Goal: Task Accomplishment & Management: Manage account settings

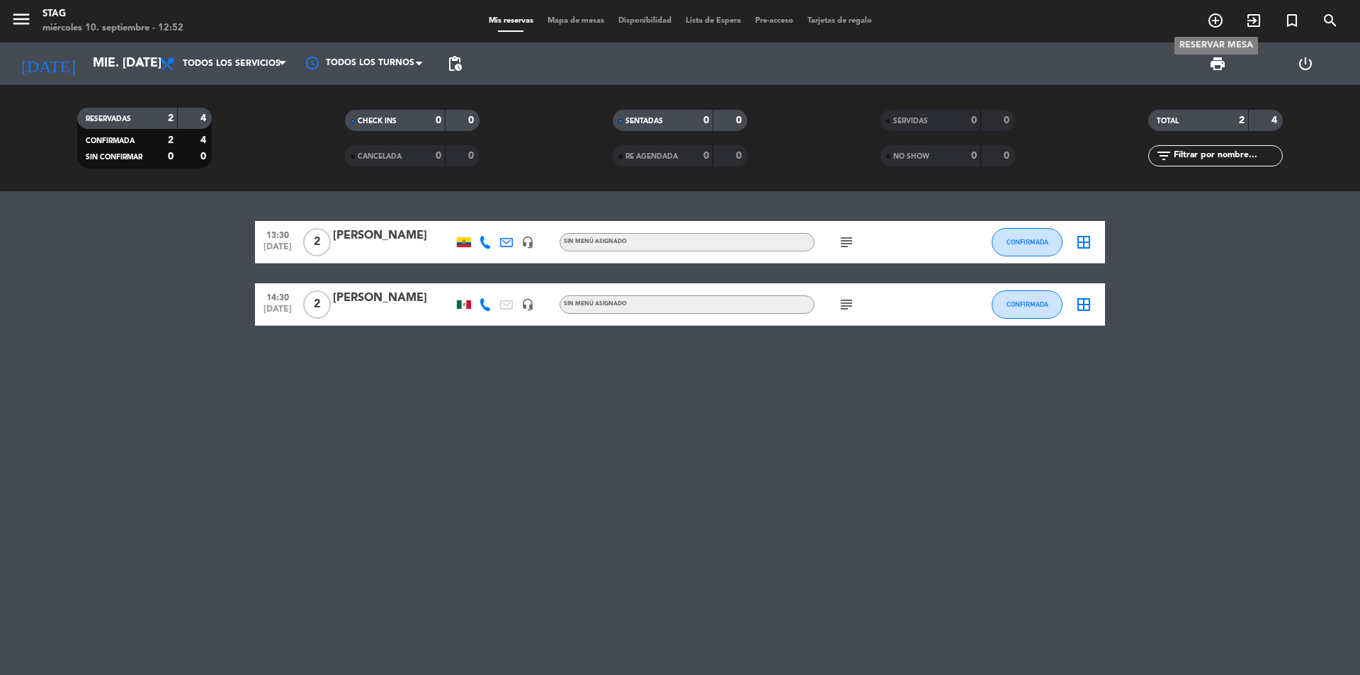
click at [1221, 23] on icon "add_circle_outline" at bounding box center [1215, 20] width 17 height 17
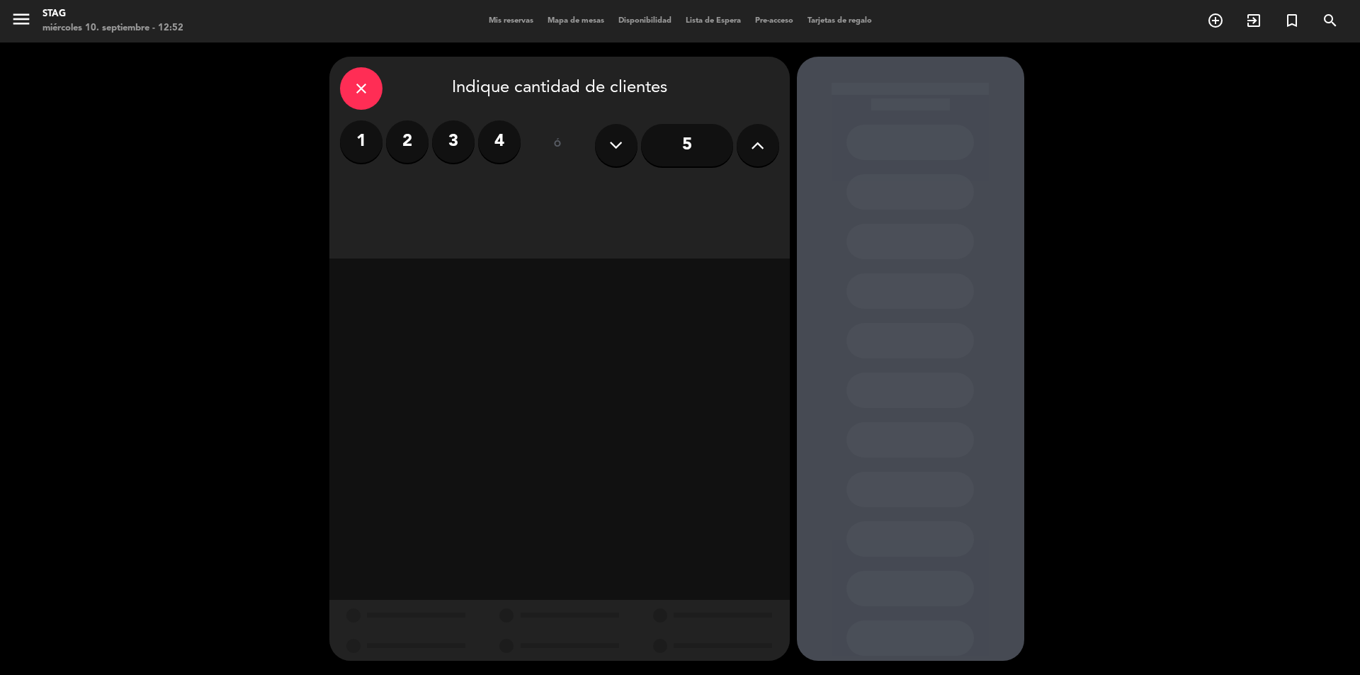
click at [460, 137] on label "3" at bounding box center [453, 141] width 43 height 43
click at [457, 188] on div "Brunch" at bounding box center [412, 194] width 144 height 28
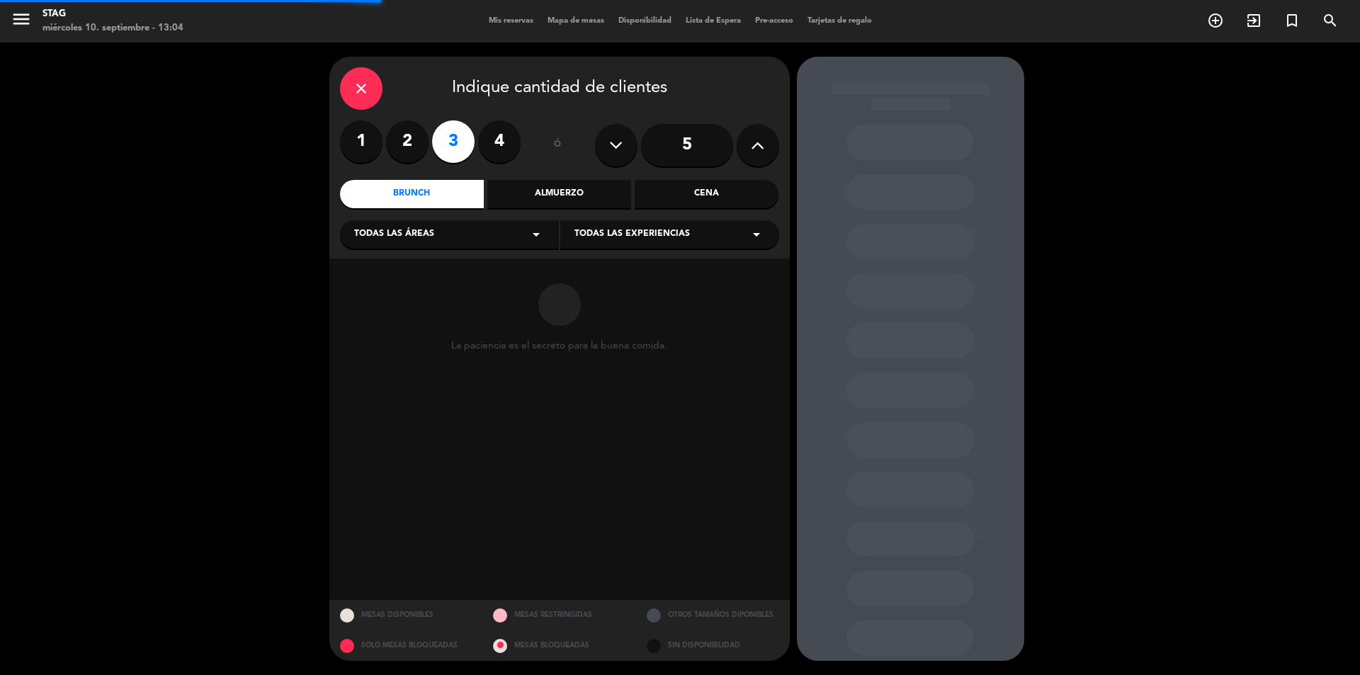
click at [444, 234] on div "Todas las áreas arrow_drop_down" at bounding box center [449, 234] width 219 height 28
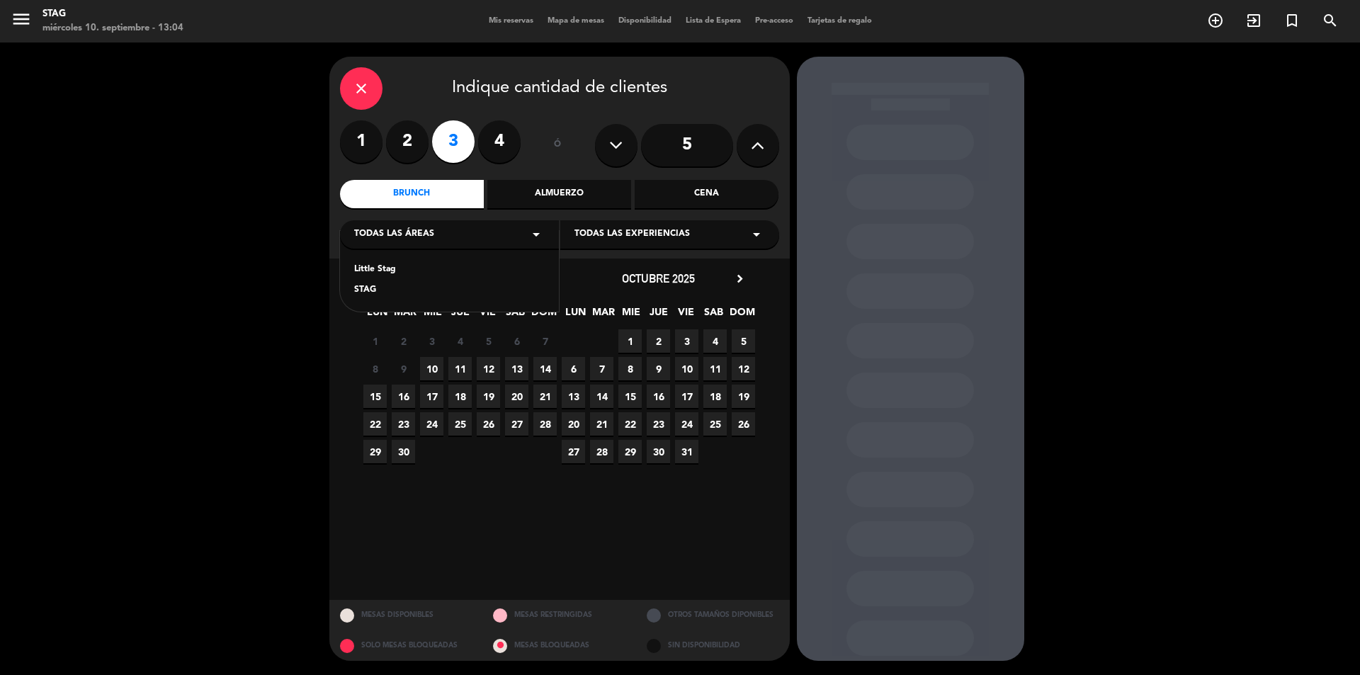
click at [382, 287] on div "STAG" at bounding box center [449, 290] width 191 height 14
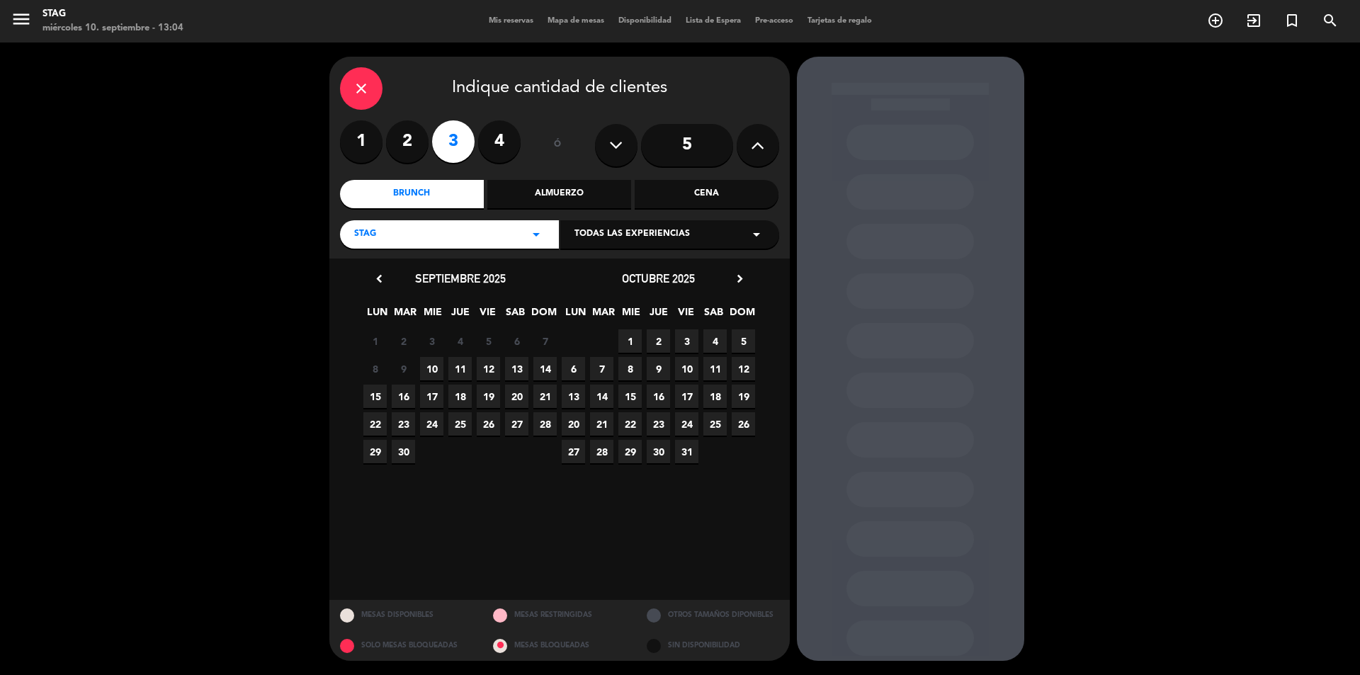
click at [465, 368] on span "11" at bounding box center [459, 368] width 23 height 23
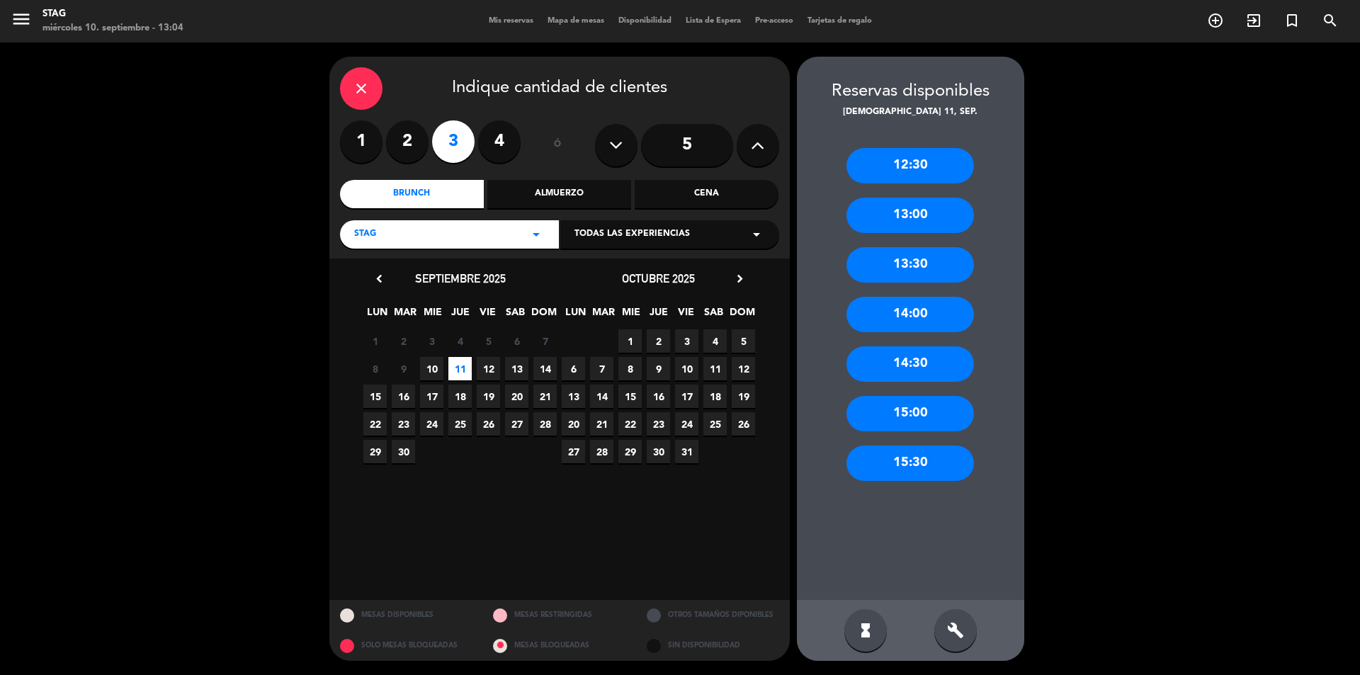
click at [943, 174] on div "12:30" at bounding box center [911, 165] width 128 height 35
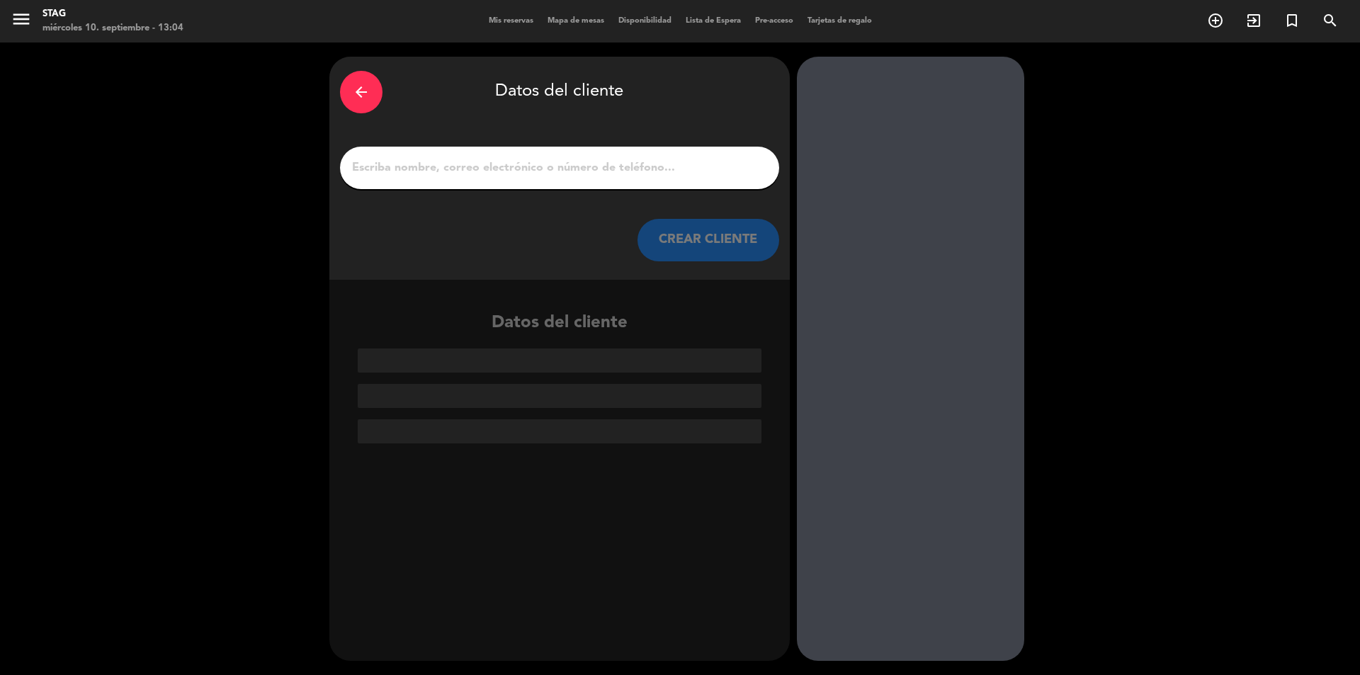
click at [659, 181] on div at bounding box center [559, 168] width 439 height 43
click at [638, 169] on input "1" at bounding box center [560, 168] width 418 height 20
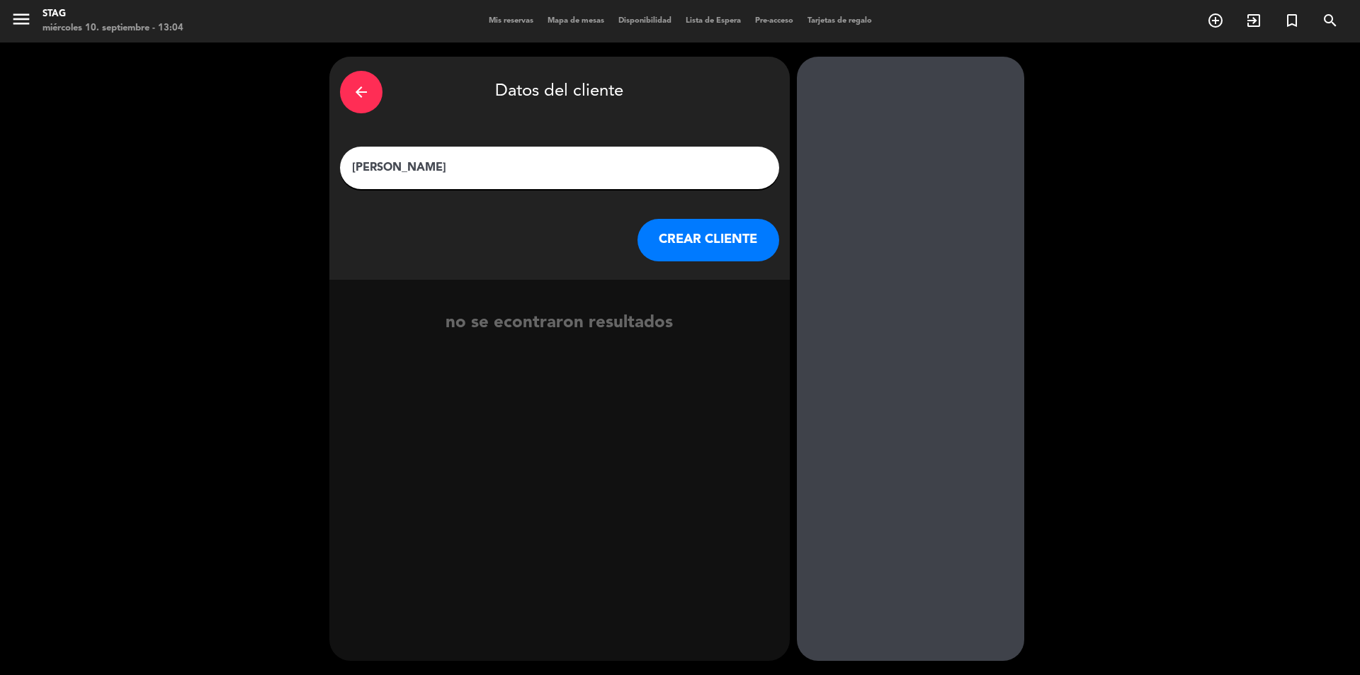
type input "[PERSON_NAME]"
click at [699, 250] on button "CREAR CLIENTE" at bounding box center [709, 240] width 142 height 43
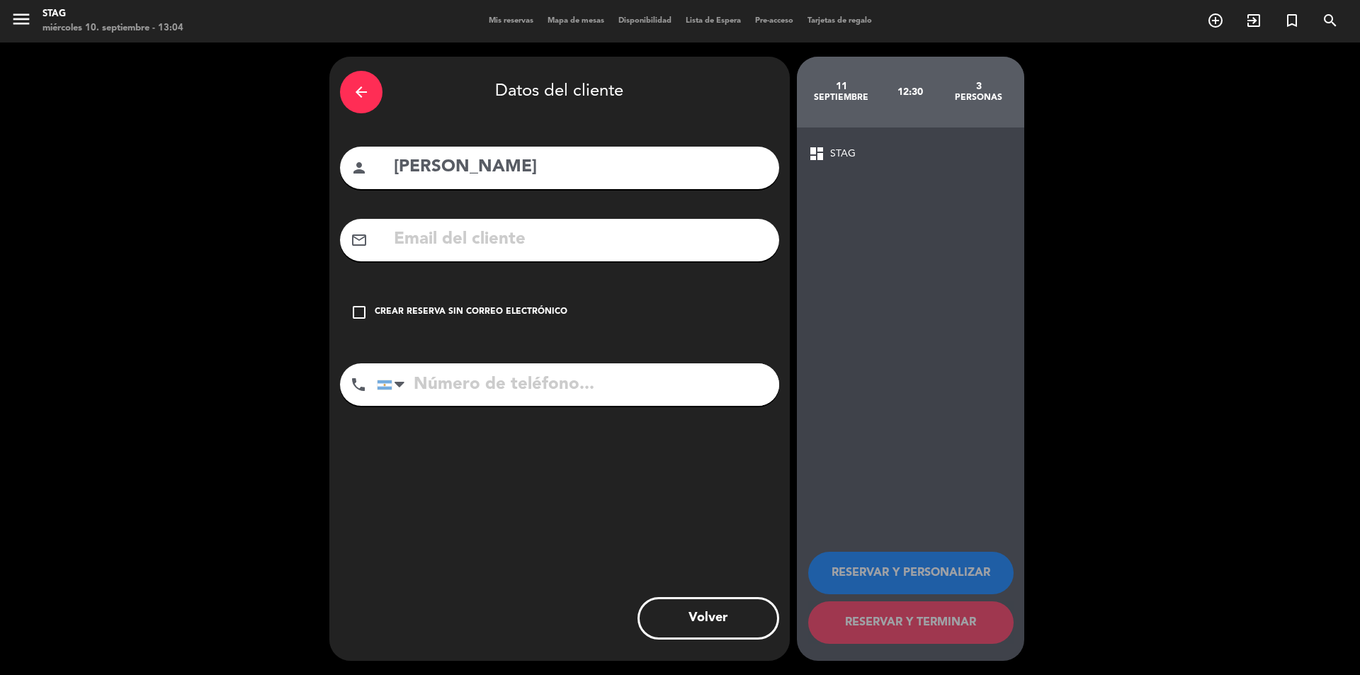
click at [523, 380] on input "tel" at bounding box center [578, 384] width 402 height 43
paste input "[EMAIL_ADDRESS][DOMAIN_NAME]"
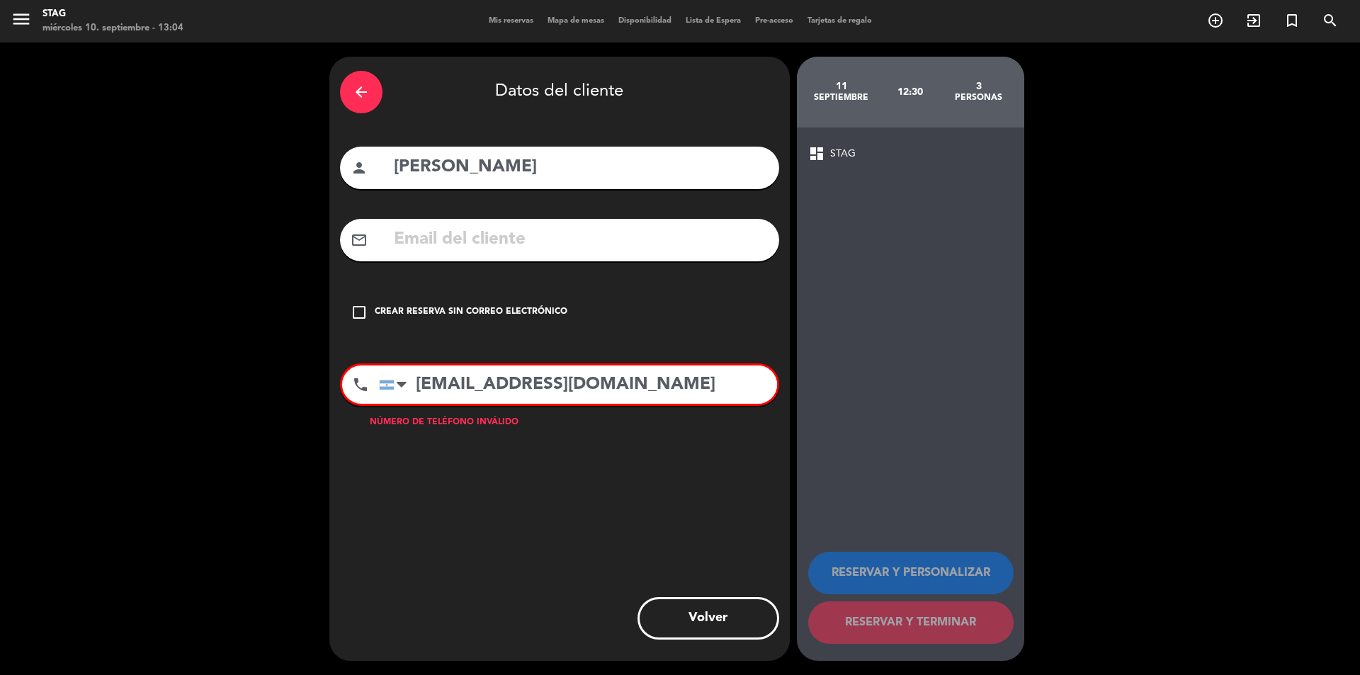
type input "[EMAIL_ADDRESS][DOMAIN_NAME]"
click at [468, 248] on input "text" at bounding box center [580, 239] width 376 height 29
paste input "[EMAIL_ADDRESS][DOMAIN_NAME]"
click at [403, 247] on input "[EMAIL_ADDRESS][DOMAIN_NAME]" at bounding box center [580, 239] width 376 height 29
type input "[EMAIL_ADDRESS][DOMAIN_NAME]"
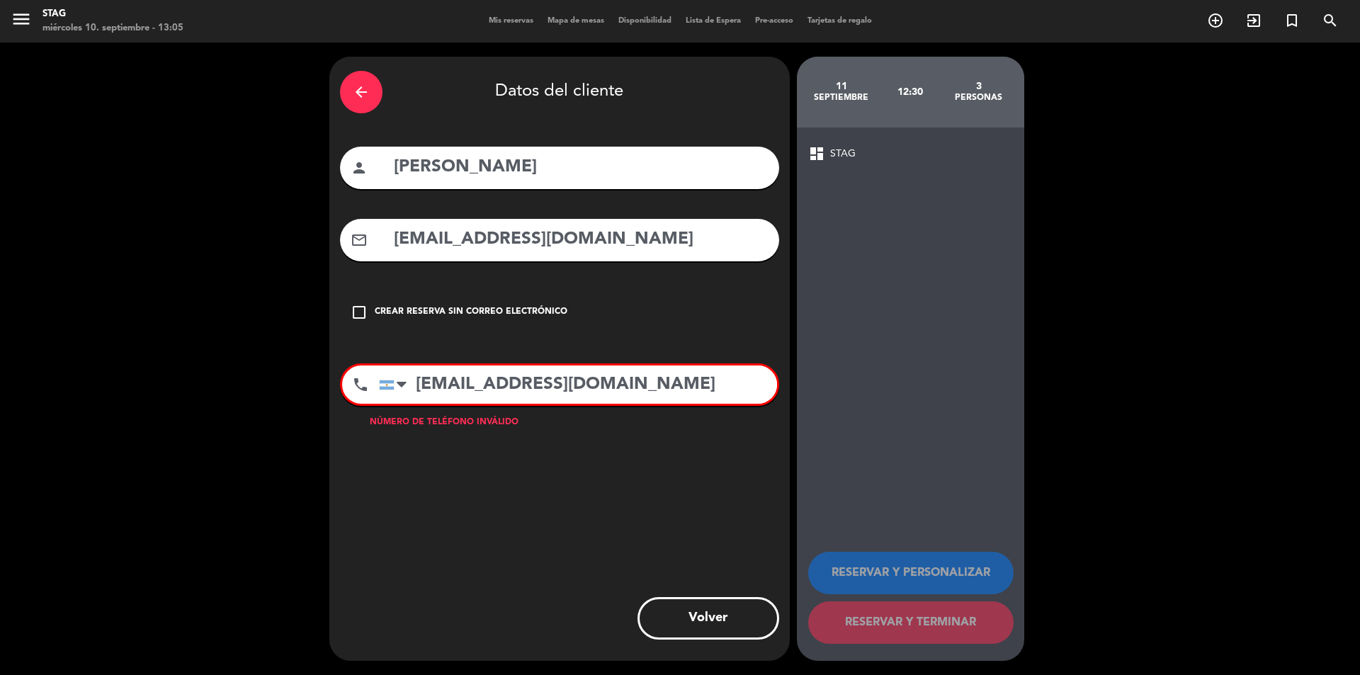
drag, startPoint x: 475, startPoint y: 409, endPoint x: 492, endPoint y: 397, distance: 20.3
click at [485, 402] on div "phone [GEOGRAPHIC_DATA] +1 [GEOGRAPHIC_DATA] +44 [GEOGRAPHIC_DATA] ([GEOGRAPHIC…" at bounding box center [559, 389] width 439 height 52
click at [492, 396] on input "[EMAIL_ADDRESS][DOMAIN_NAME]" at bounding box center [578, 385] width 398 height 38
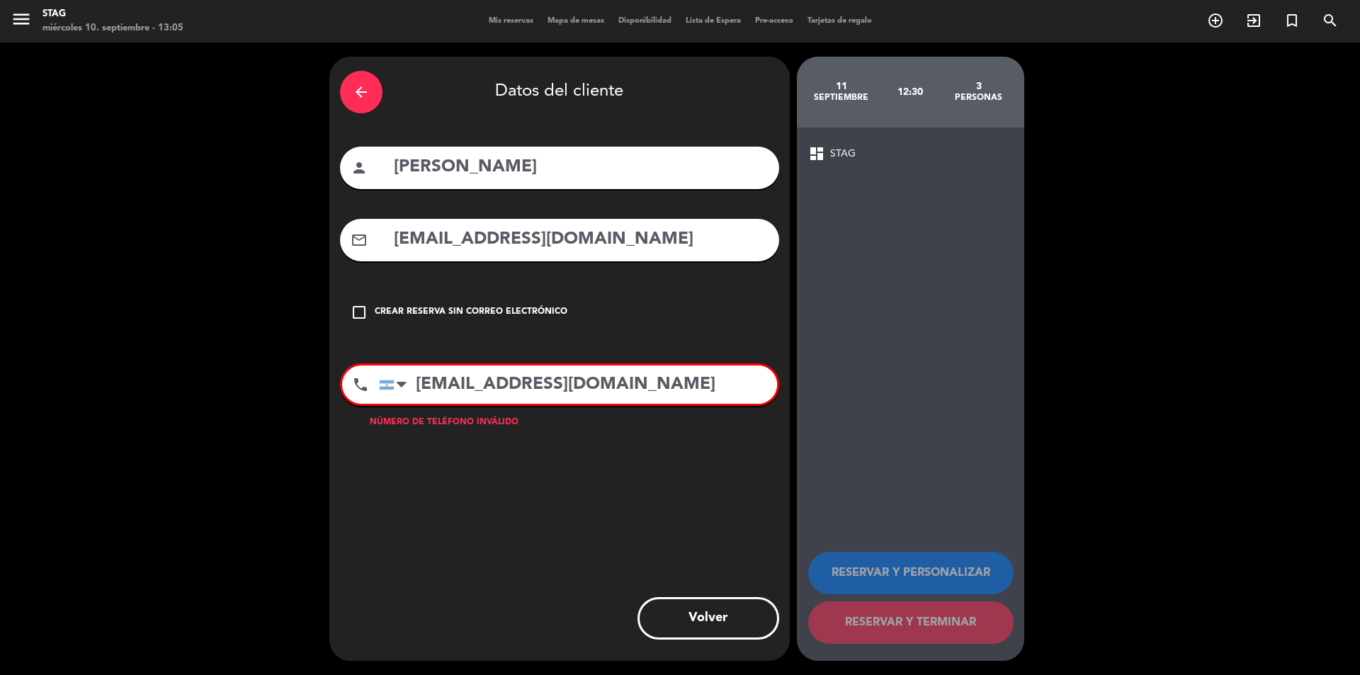
paste input "[PHONE_NUMBER]"
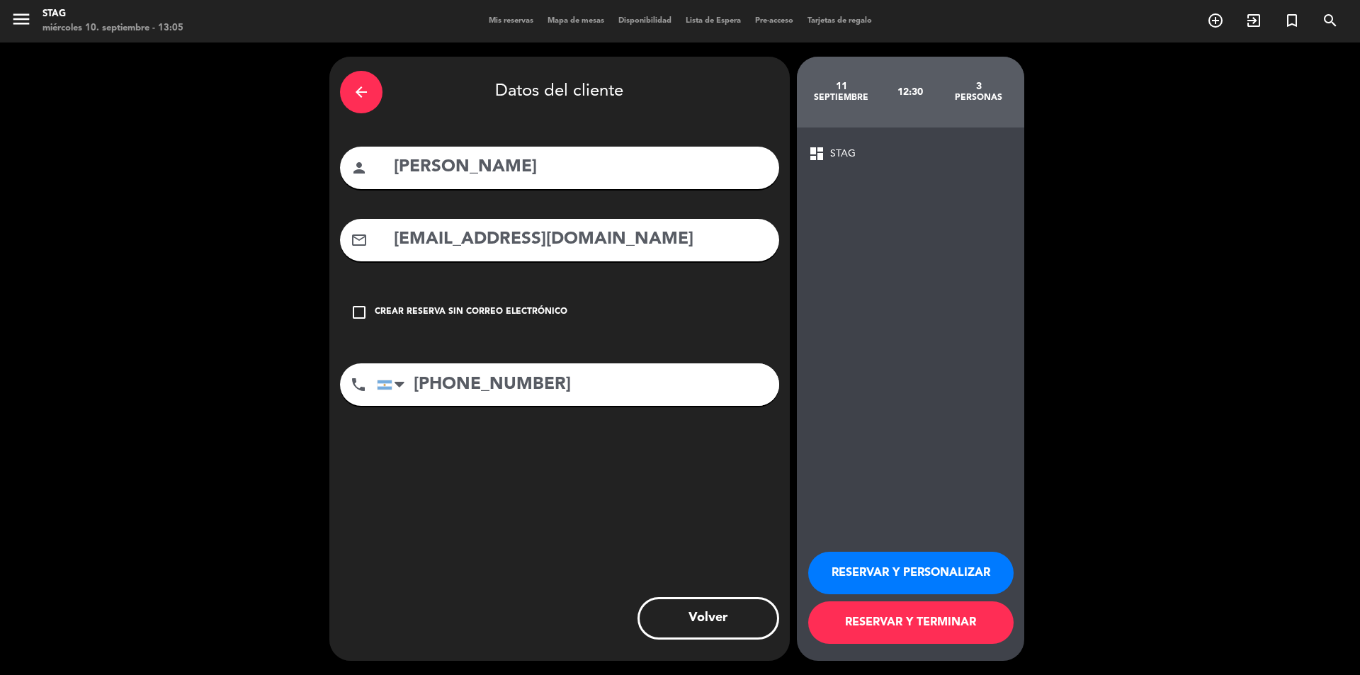
type input "[PHONE_NUMBER]"
click at [961, 577] on button "RESERVAR Y PERSONALIZAR" at bounding box center [910, 573] width 205 height 43
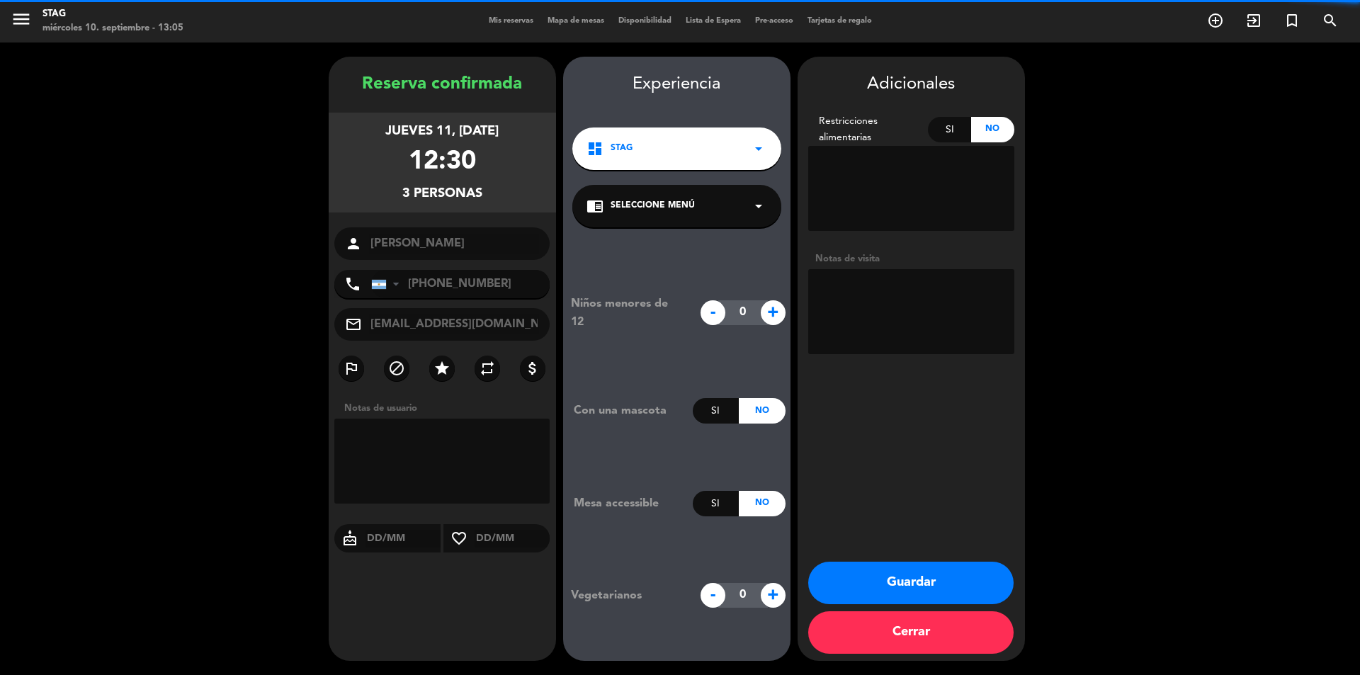
click at [922, 312] on textarea at bounding box center [911, 311] width 206 height 85
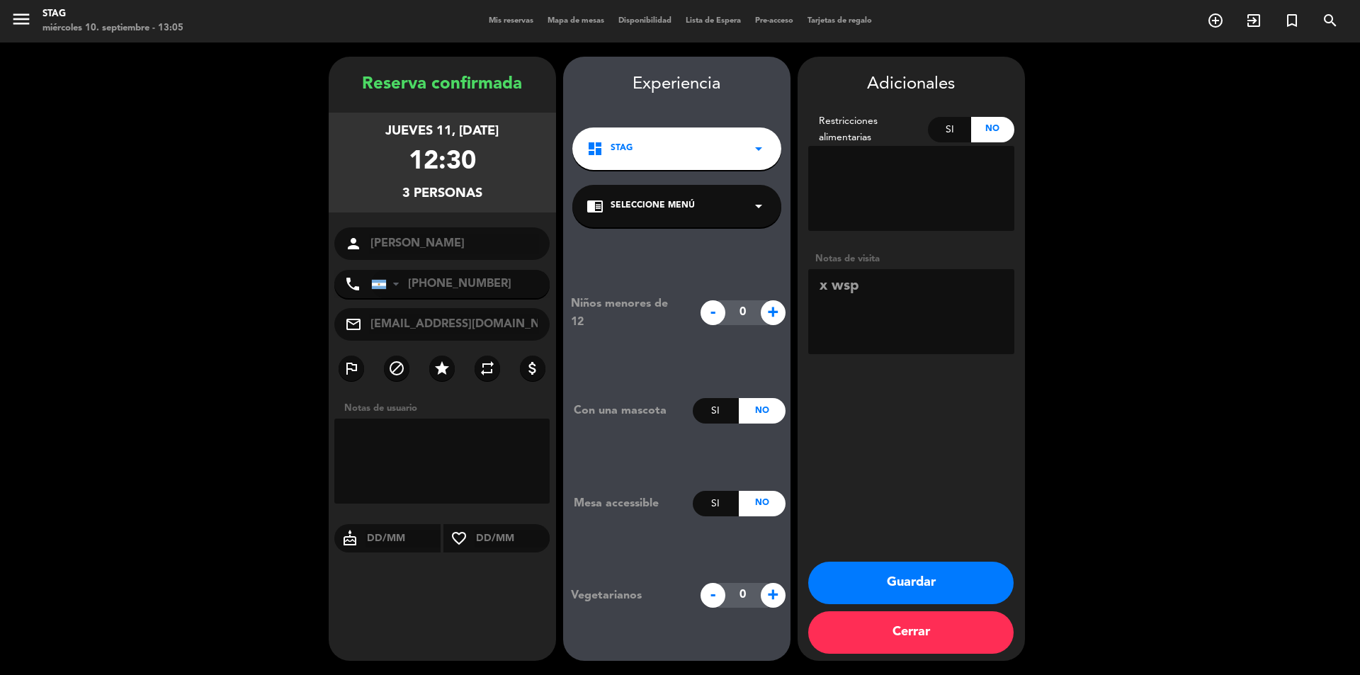
type textarea "x wsp"
click at [884, 577] on button "Guardar" at bounding box center [910, 583] width 205 height 43
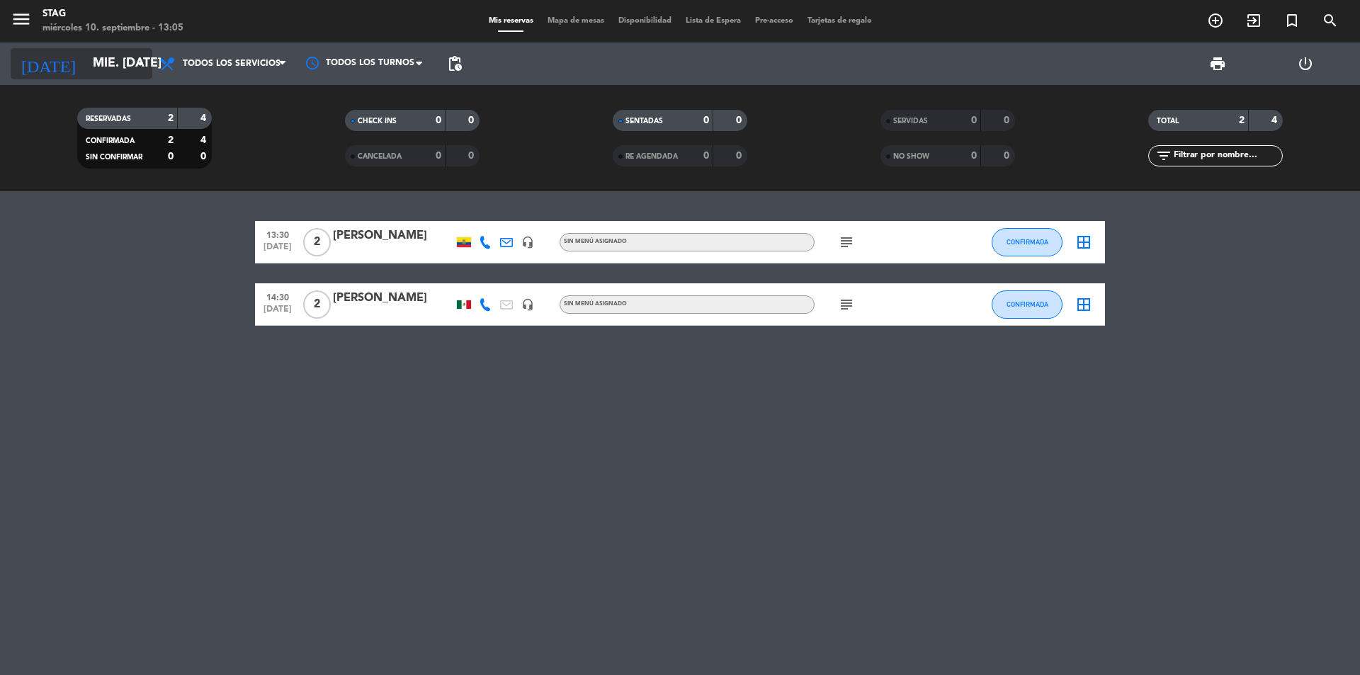
click at [138, 69] on icon "arrow_drop_down" at bounding box center [140, 63] width 17 height 17
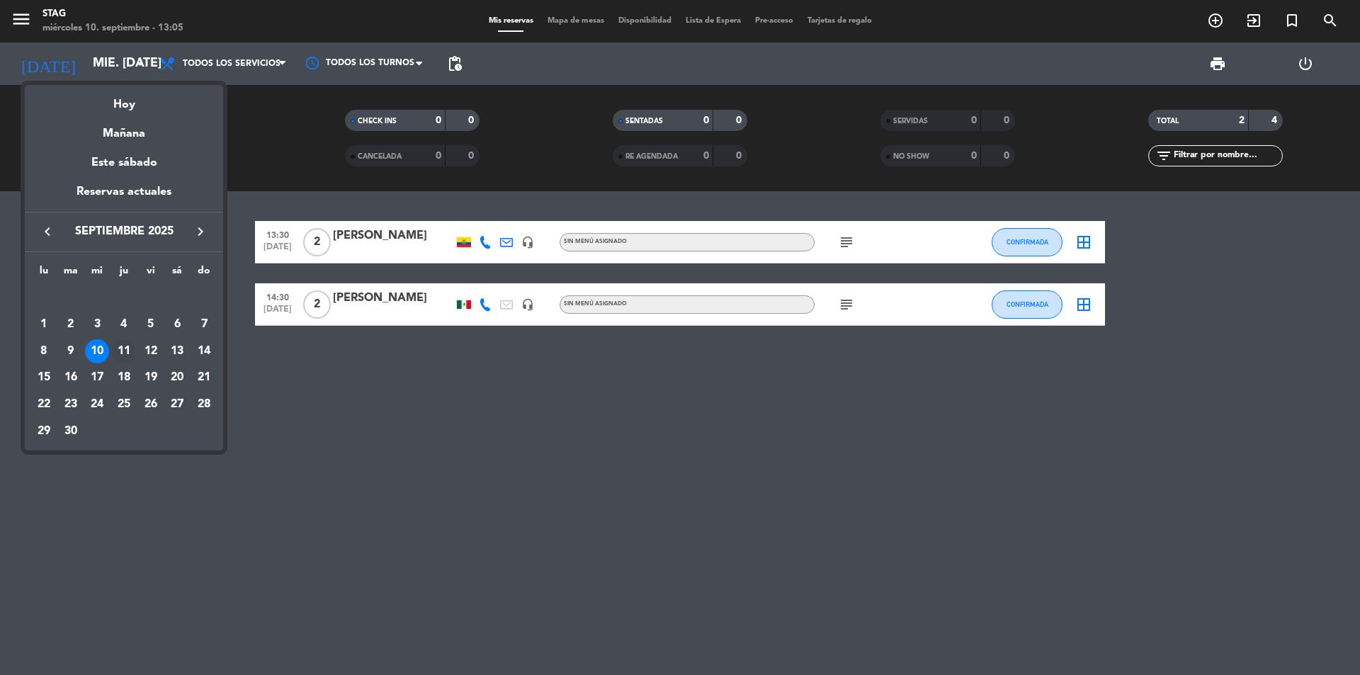
click at [127, 345] on div "11" at bounding box center [124, 351] width 24 height 24
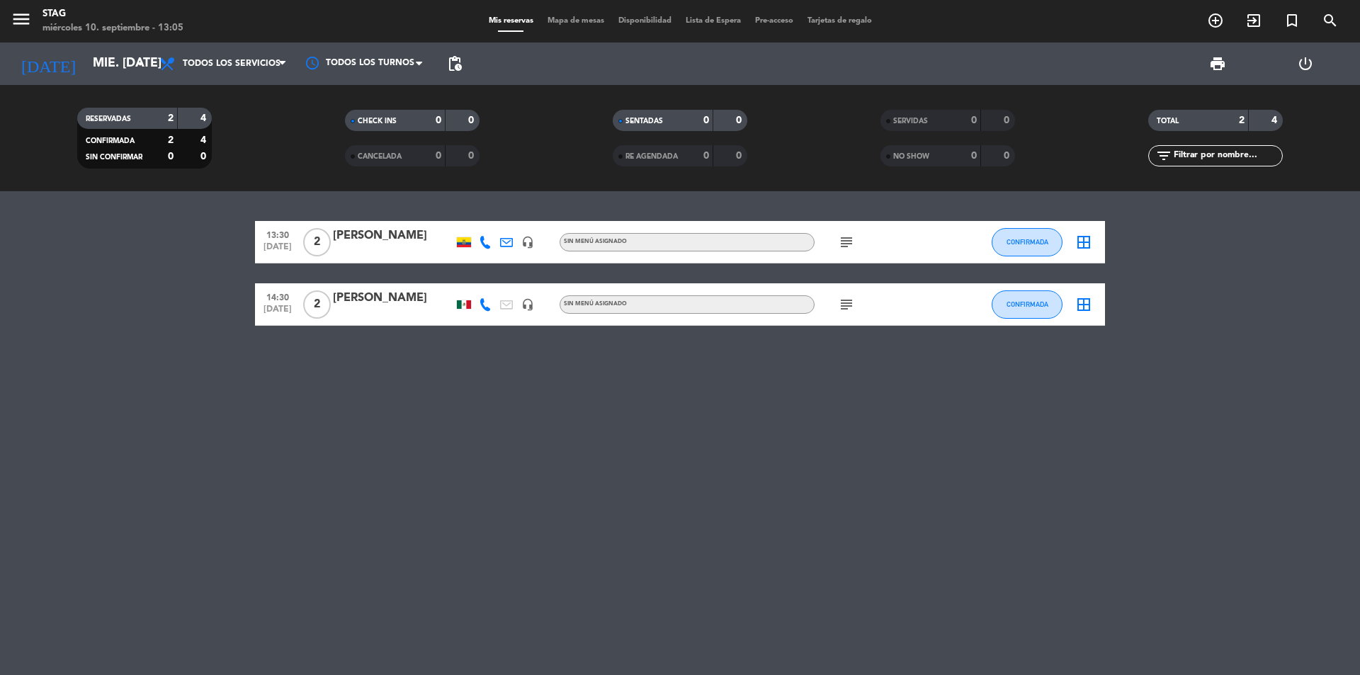
type input "[DEMOGRAPHIC_DATA] [DATE]"
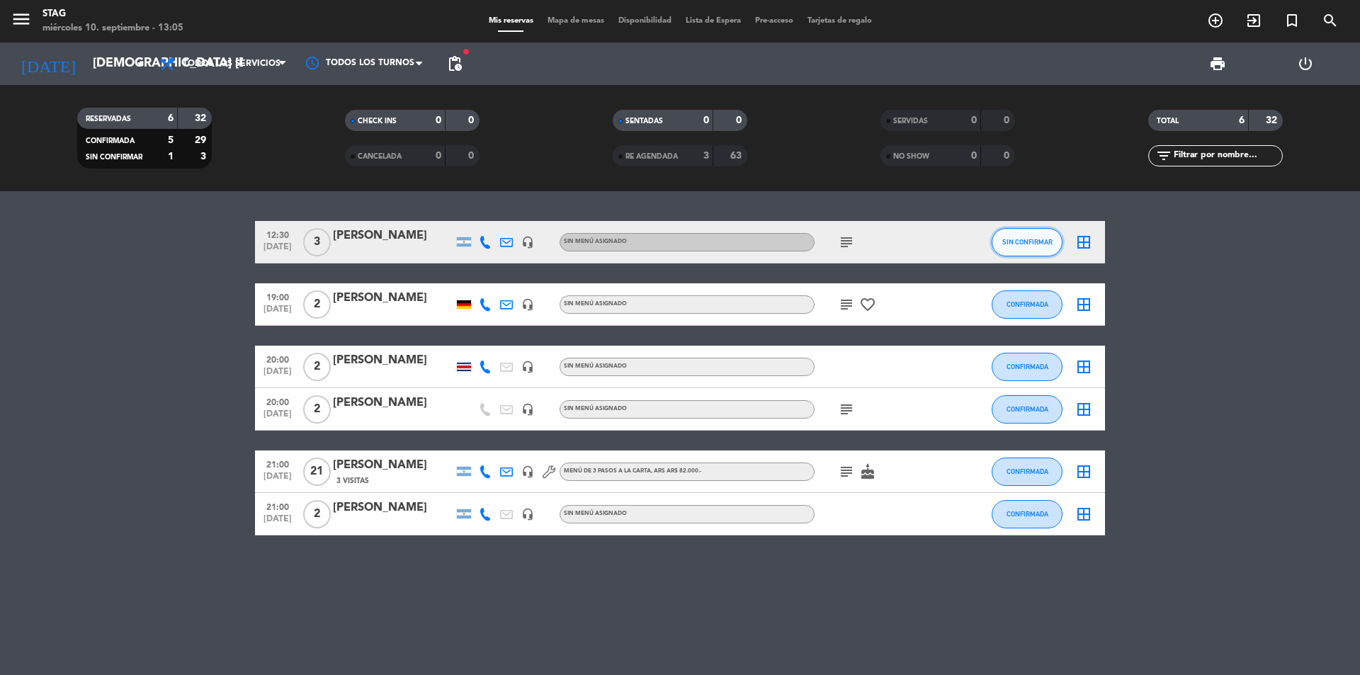
click at [1024, 230] on button "SIN CONFIRMAR" at bounding box center [1027, 242] width 71 height 28
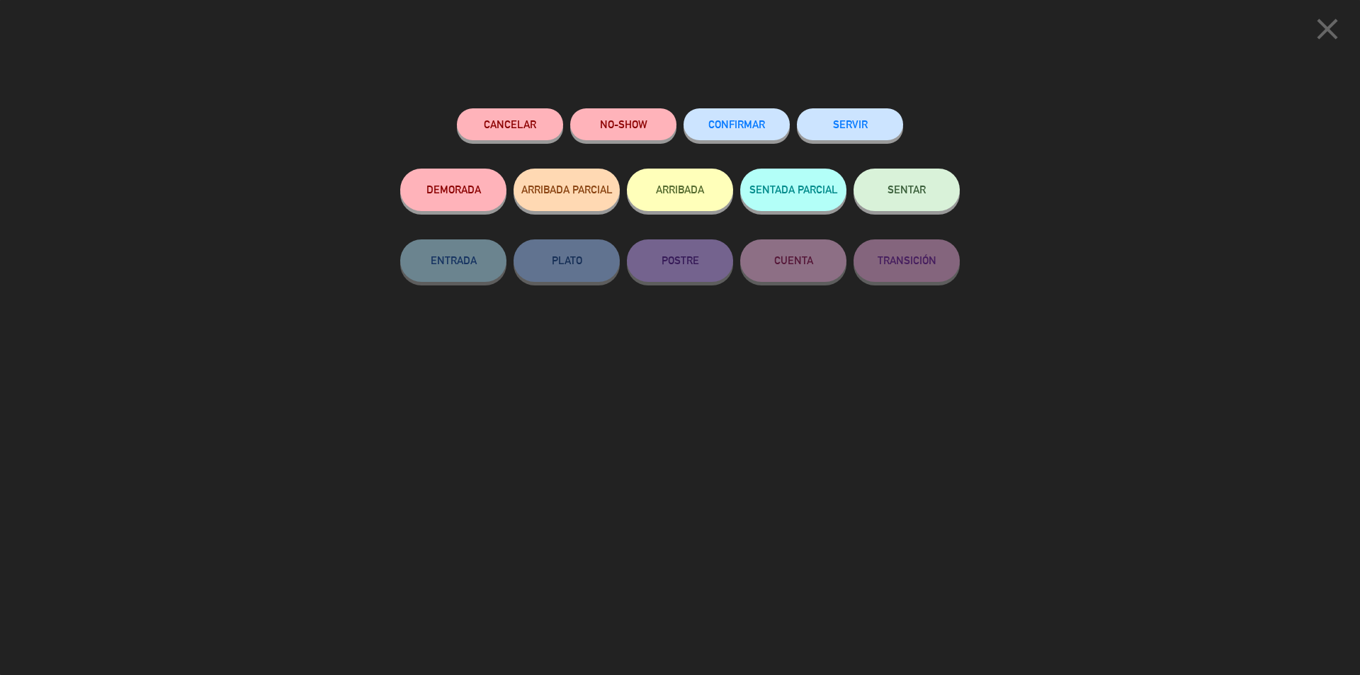
click at [731, 137] on button "CONFIRMAR" at bounding box center [737, 124] width 106 height 32
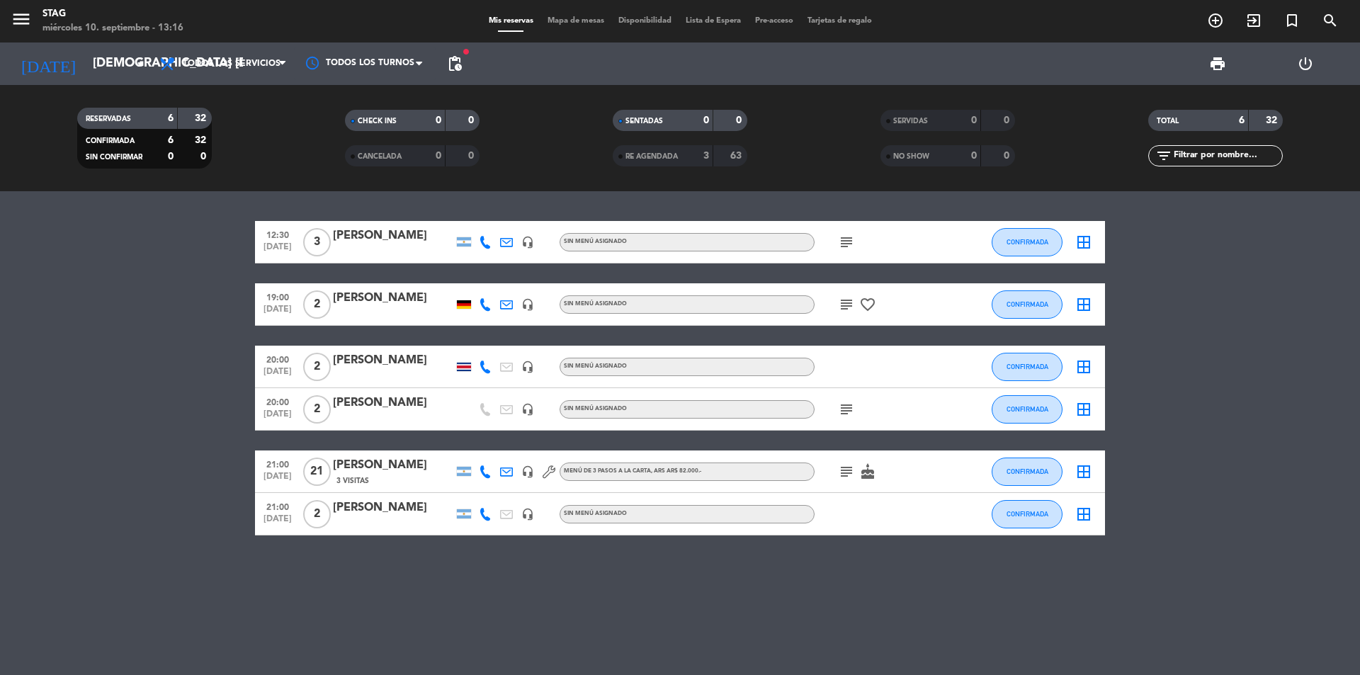
click at [115, 82] on div "[DATE] [DEMOGRAPHIC_DATA] [DATE] arrow_drop_down" at bounding box center [82, 64] width 142 height 43
click at [123, 62] on input "[DEMOGRAPHIC_DATA] [DATE]" at bounding box center [168, 64] width 164 height 28
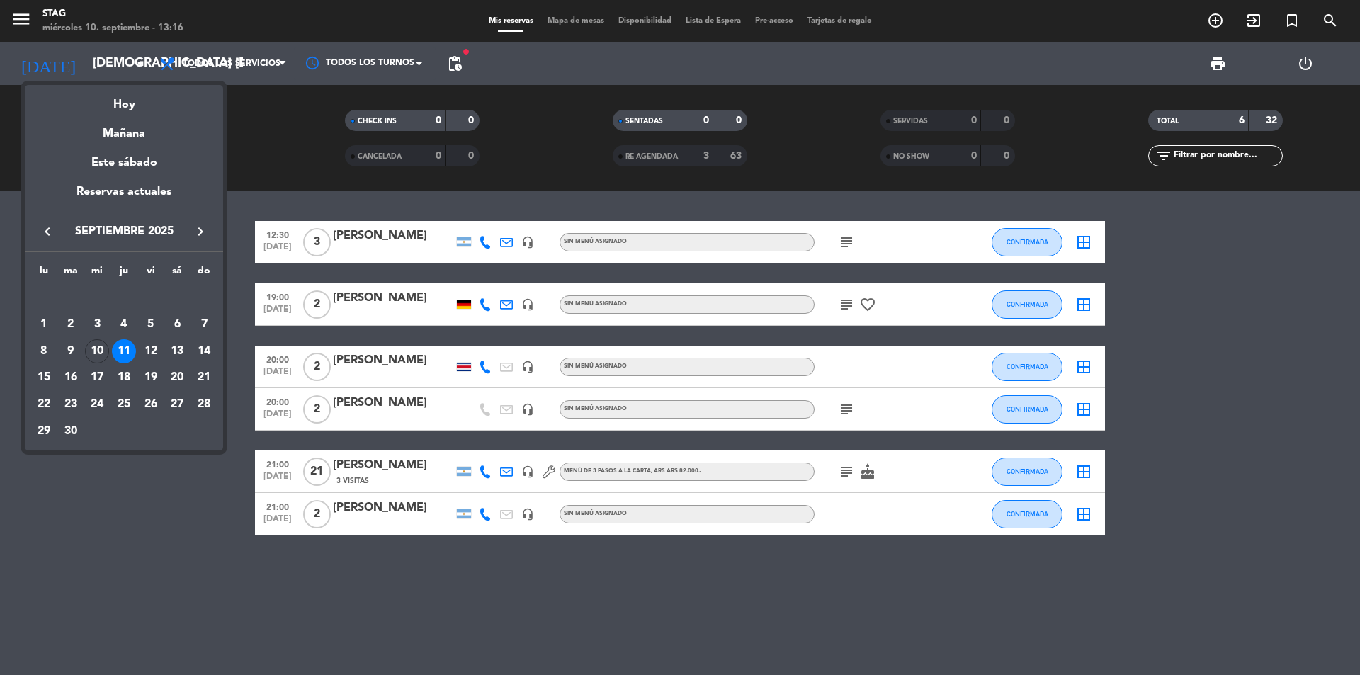
drag, startPoint x: 120, startPoint y: 105, endPoint x: 279, endPoint y: 139, distance: 162.3
click at [121, 106] on div "Hoy" at bounding box center [124, 99] width 198 height 29
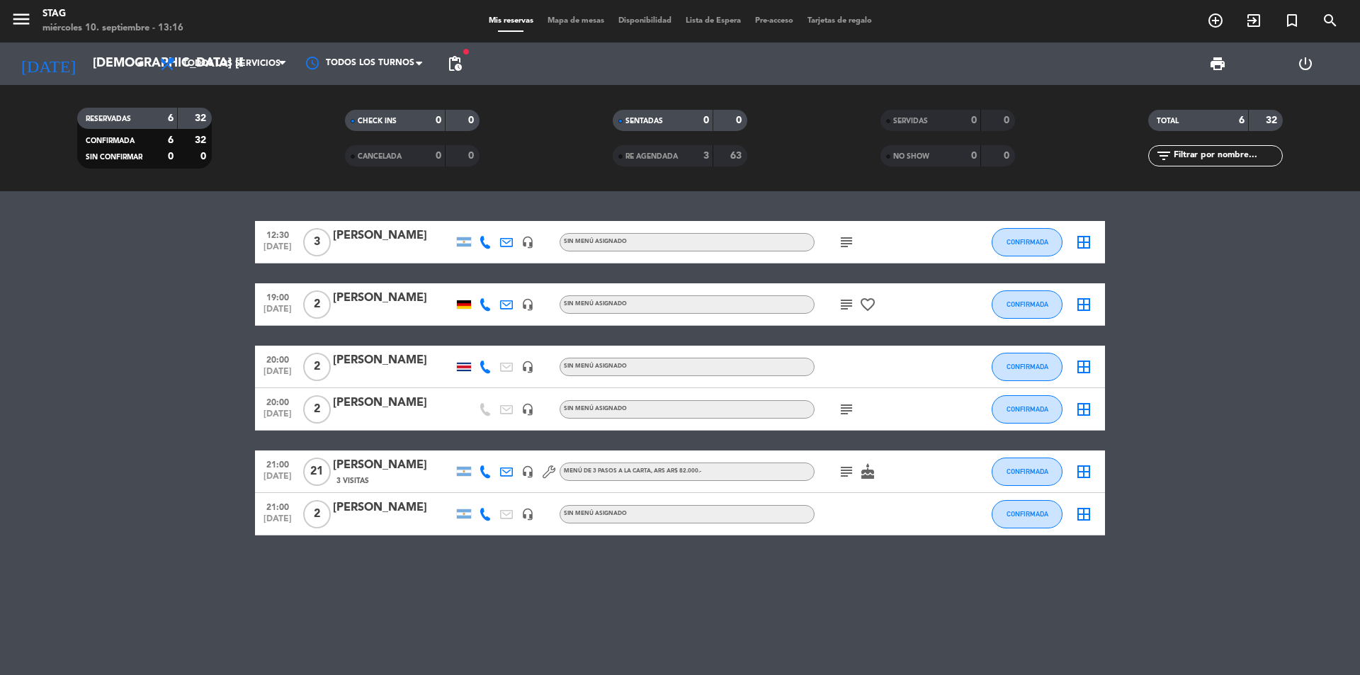
type input "mié. [DATE]"
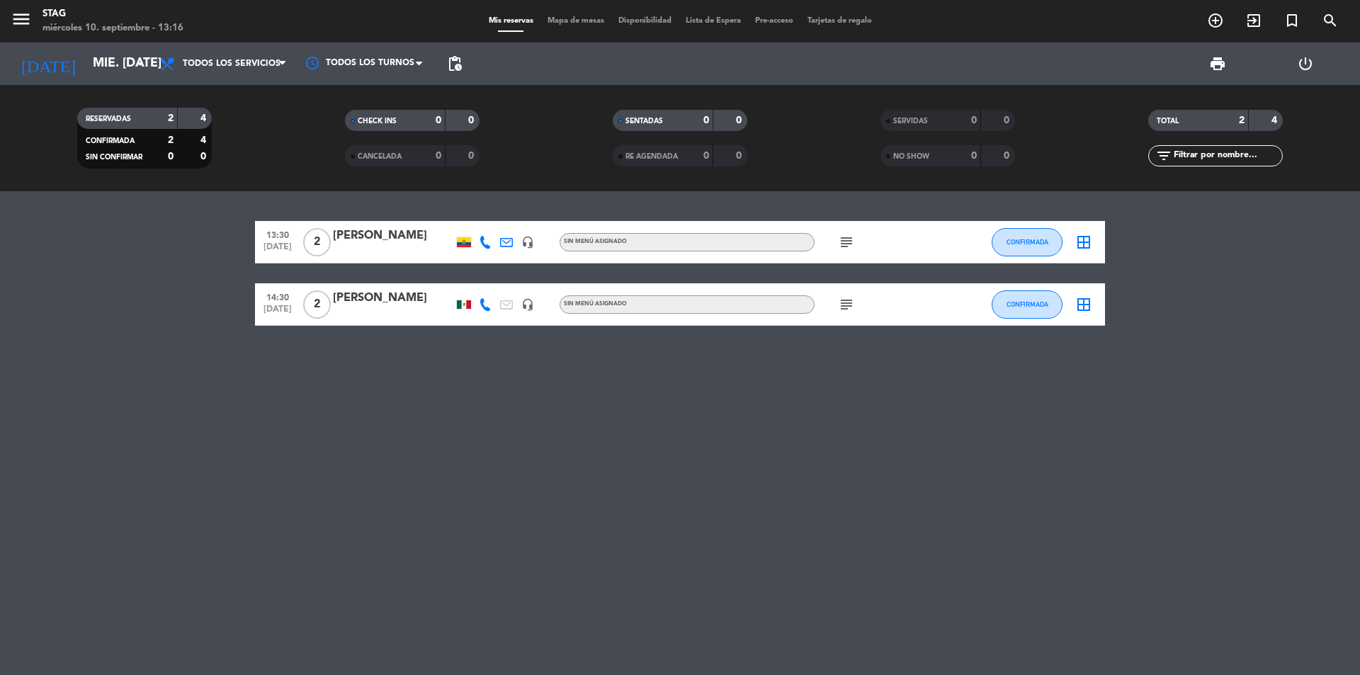
click at [387, 247] on div at bounding box center [393, 251] width 120 height 11
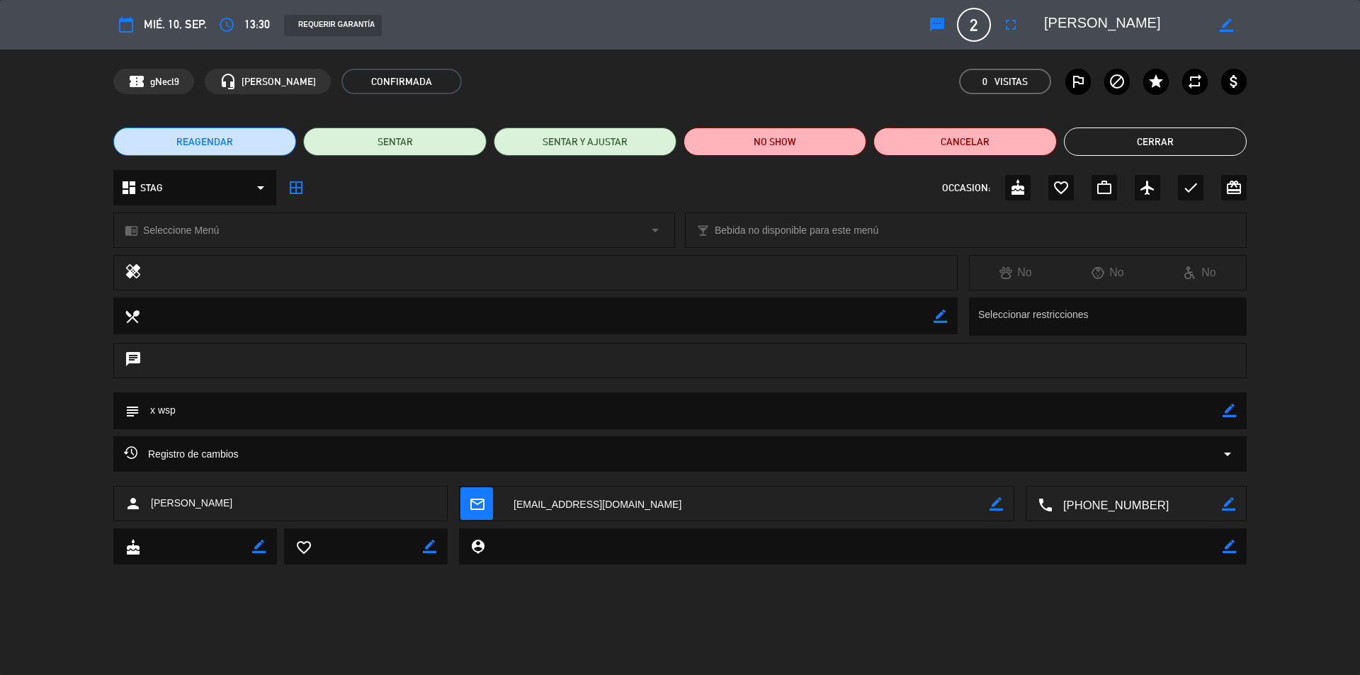
click at [254, 32] on span "13:30" at bounding box center [257, 24] width 26 height 19
click at [256, 23] on span "13:30" at bounding box center [257, 24] width 26 height 19
click at [219, 25] on icon "access_time" at bounding box center [226, 24] width 17 height 17
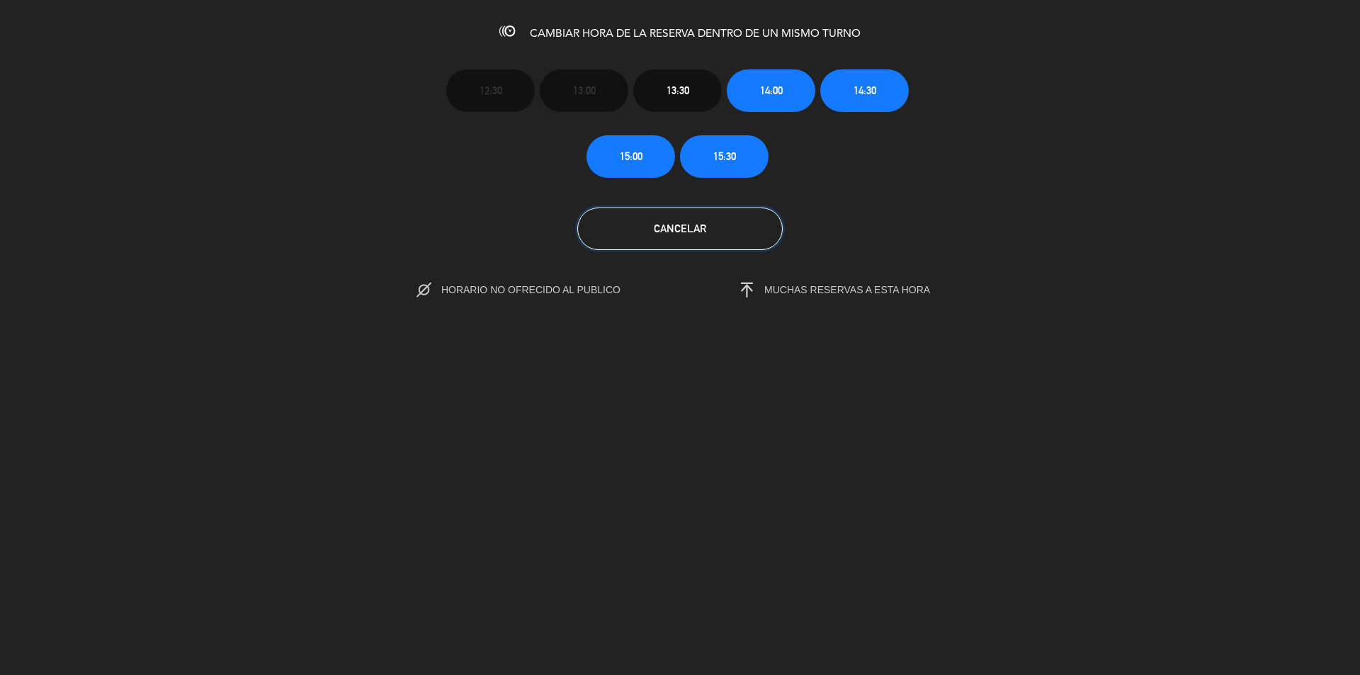
click at [705, 227] on span "Cancelar" at bounding box center [680, 228] width 52 height 12
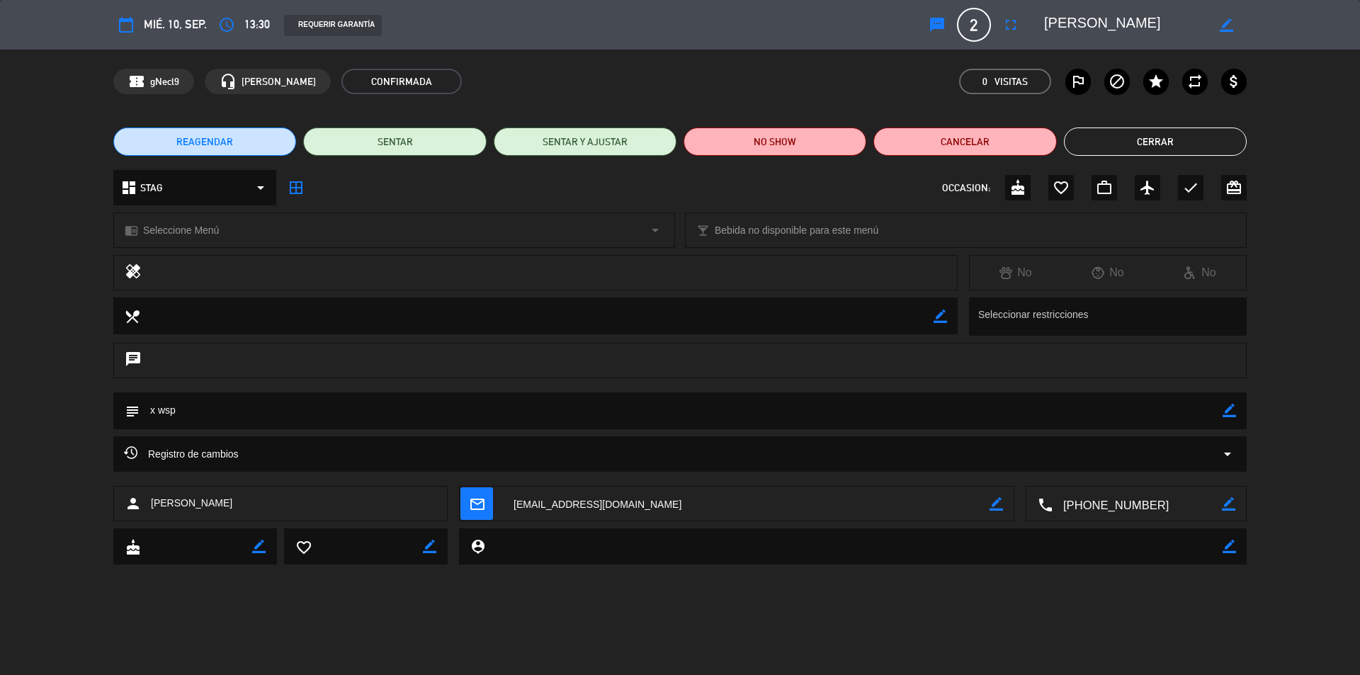
click at [239, 138] on button "REAGENDAR" at bounding box center [204, 142] width 183 height 28
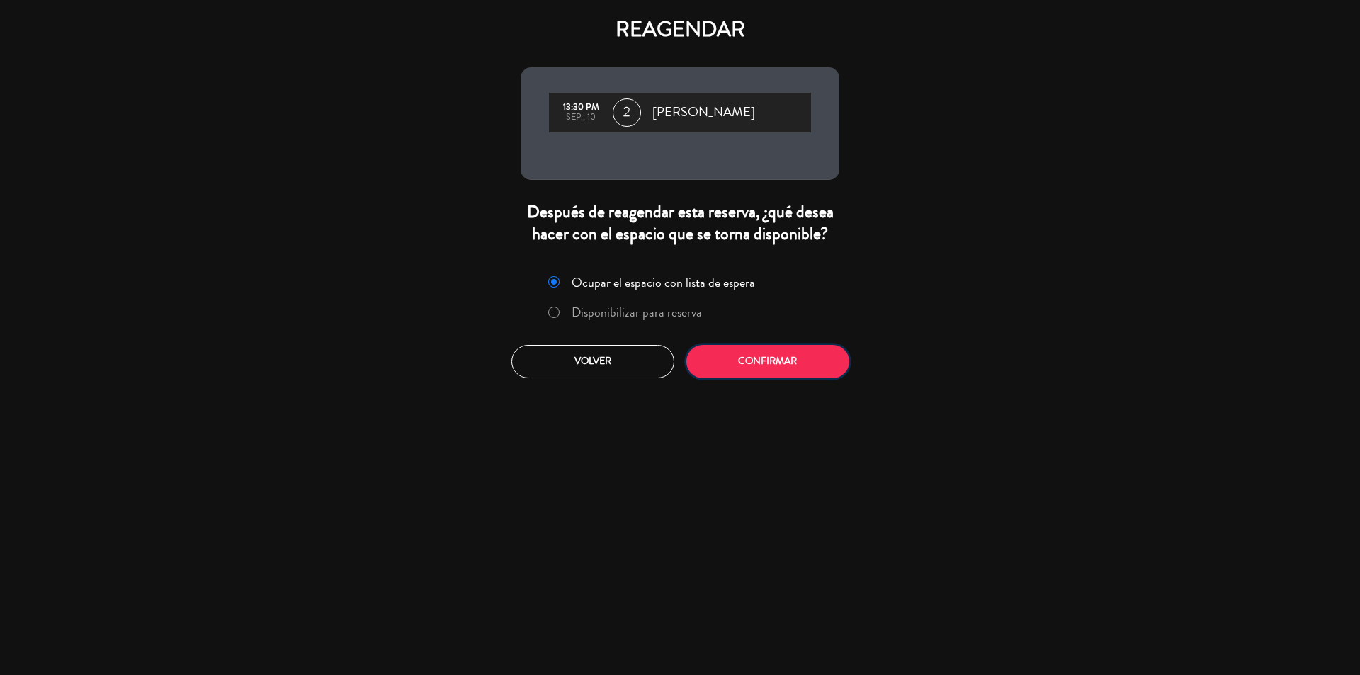
click at [783, 364] on button "Confirmar" at bounding box center [767, 361] width 163 height 33
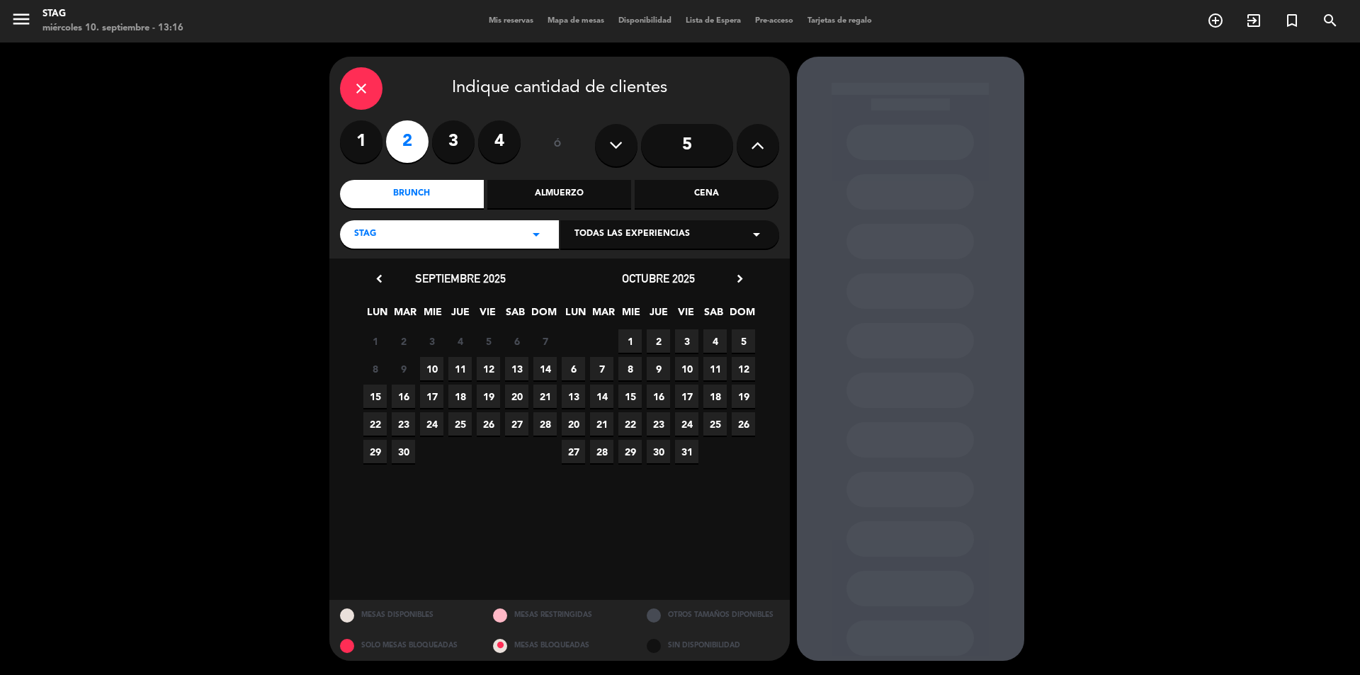
click at [703, 199] on div "Cena" at bounding box center [707, 194] width 144 height 28
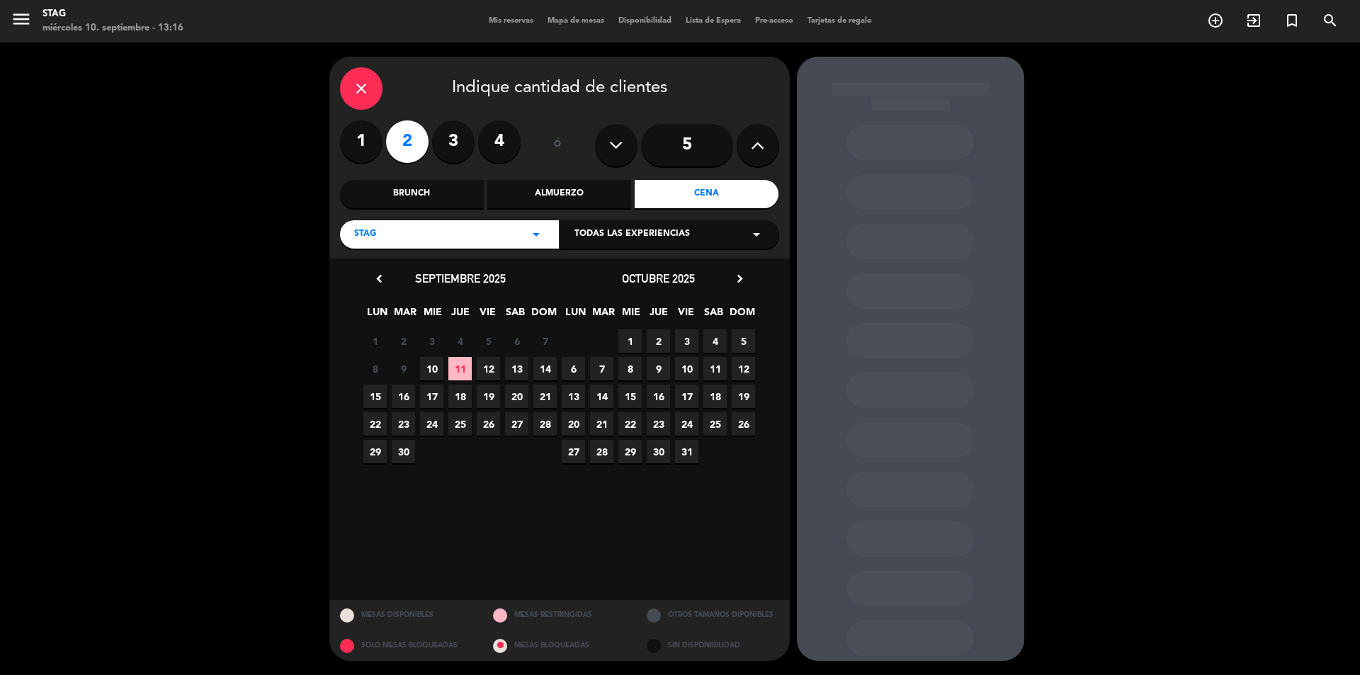
click at [436, 361] on span "10" at bounding box center [431, 368] width 23 height 23
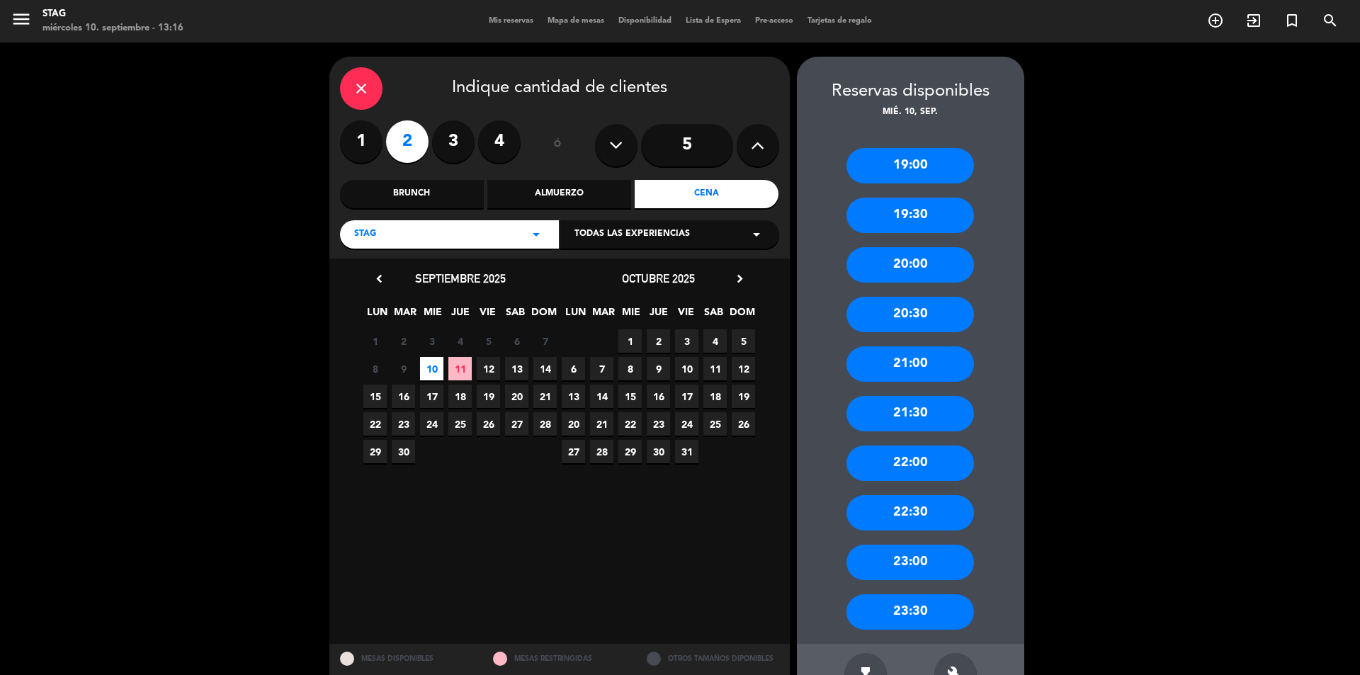
click at [929, 312] on div "20:30" at bounding box center [911, 314] width 128 height 35
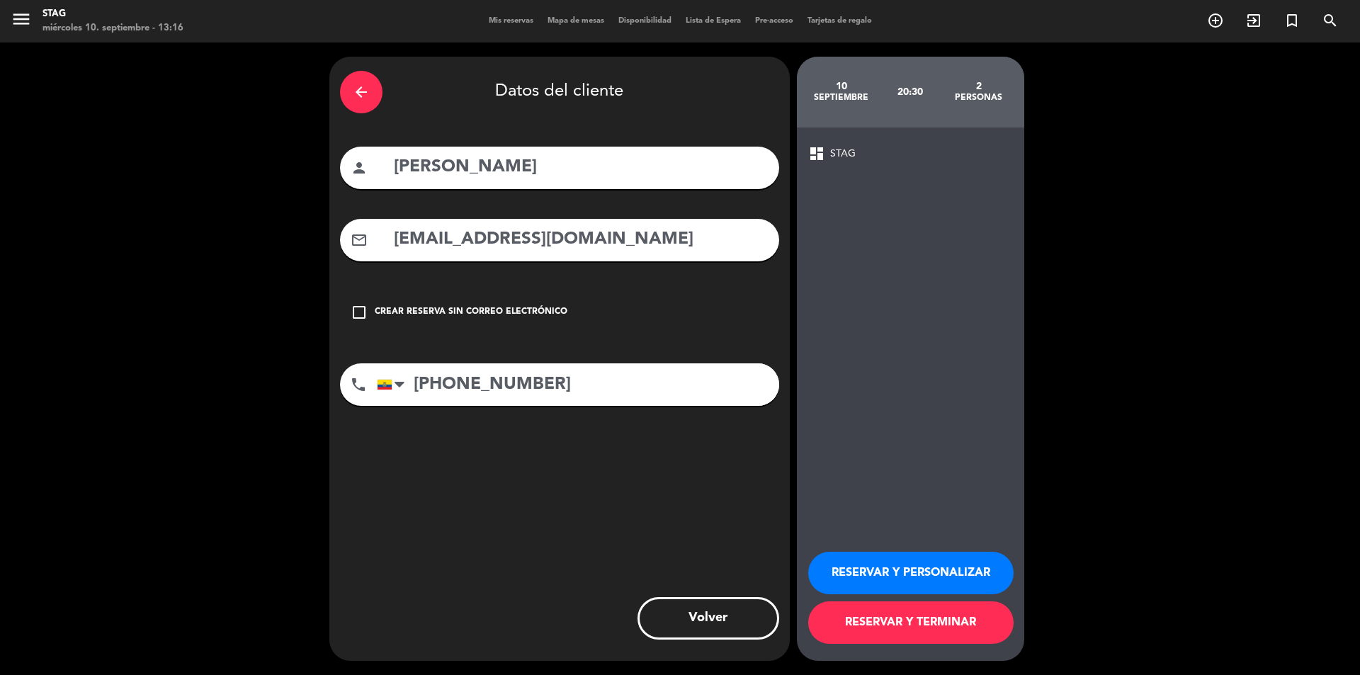
click at [888, 575] on button "RESERVAR Y PERSONALIZAR" at bounding box center [910, 573] width 205 height 43
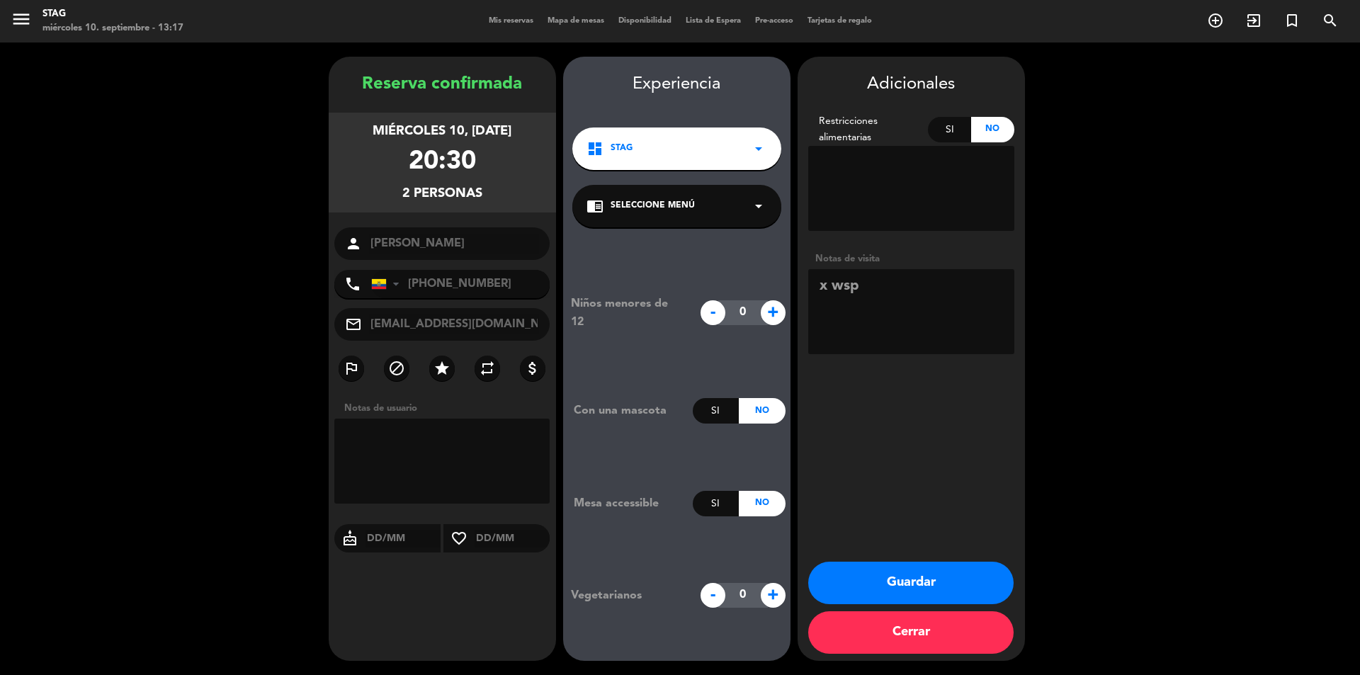
click at [888, 575] on button "Guardar" at bounding box center [910, 583] width 205 height 43
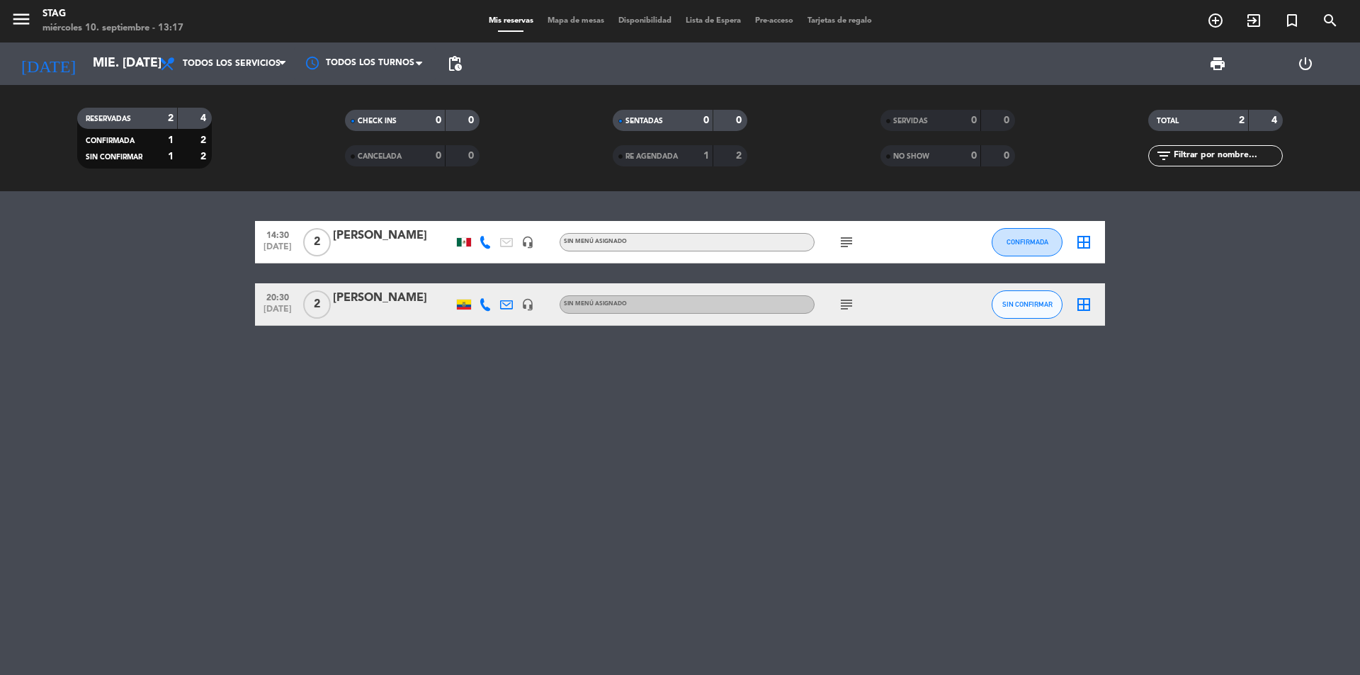
click at [617, 429] on div "14:30 [DATE] 2 [PERSON_NAME] headset_mic Sin menú asignado subject CONFIRMADA b…" at bounding box center [680, 433] width 1360 height 484
click at [594, 475] on div "14:30 [DATE] 2 [PERSON_NAME] headset_mic Sin menú asignado subject CONFIRMADA b…" at bounding box center [680, 433] width 1360 height 484
click at [1009, 302] on span "SIN CONFIRMAR" at bounding box center [1027, 304] width 50 height 8
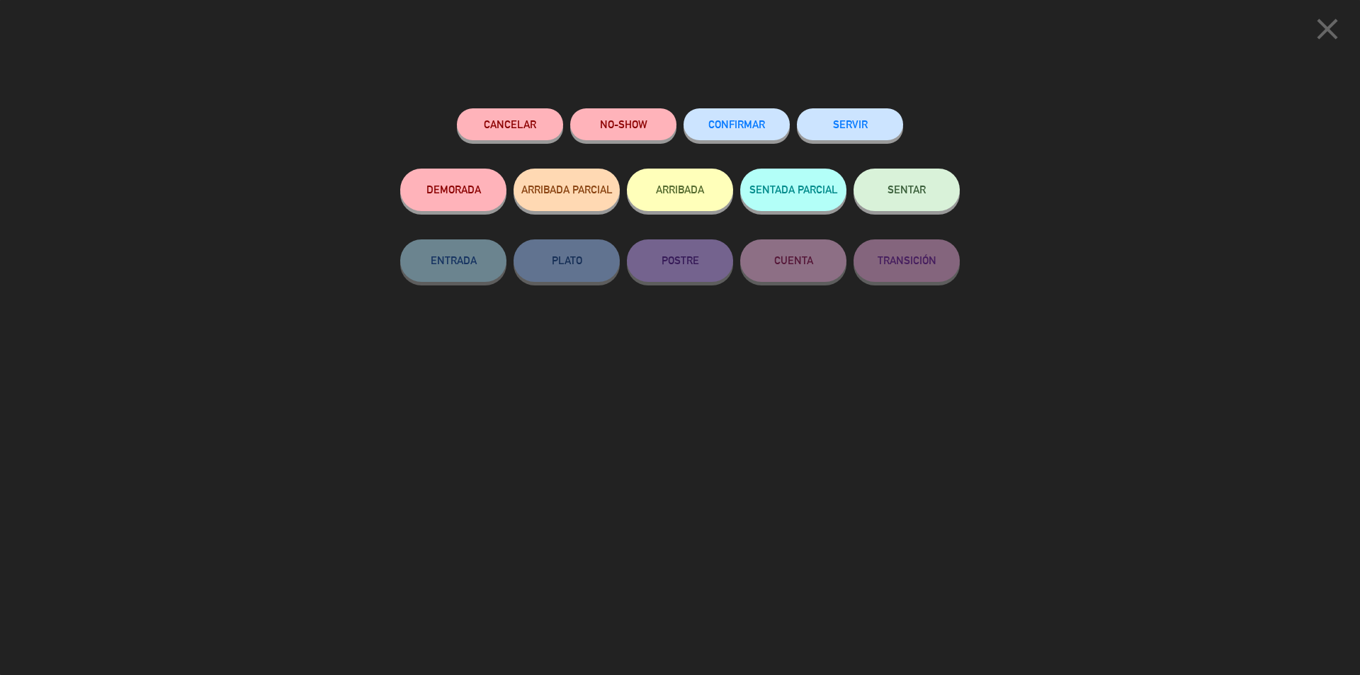
click at [724, 118] on button "CONFIRMAR" at bounding box center [737, 124] width 106 height 32
